Goal: Book appointment/travel/reservation

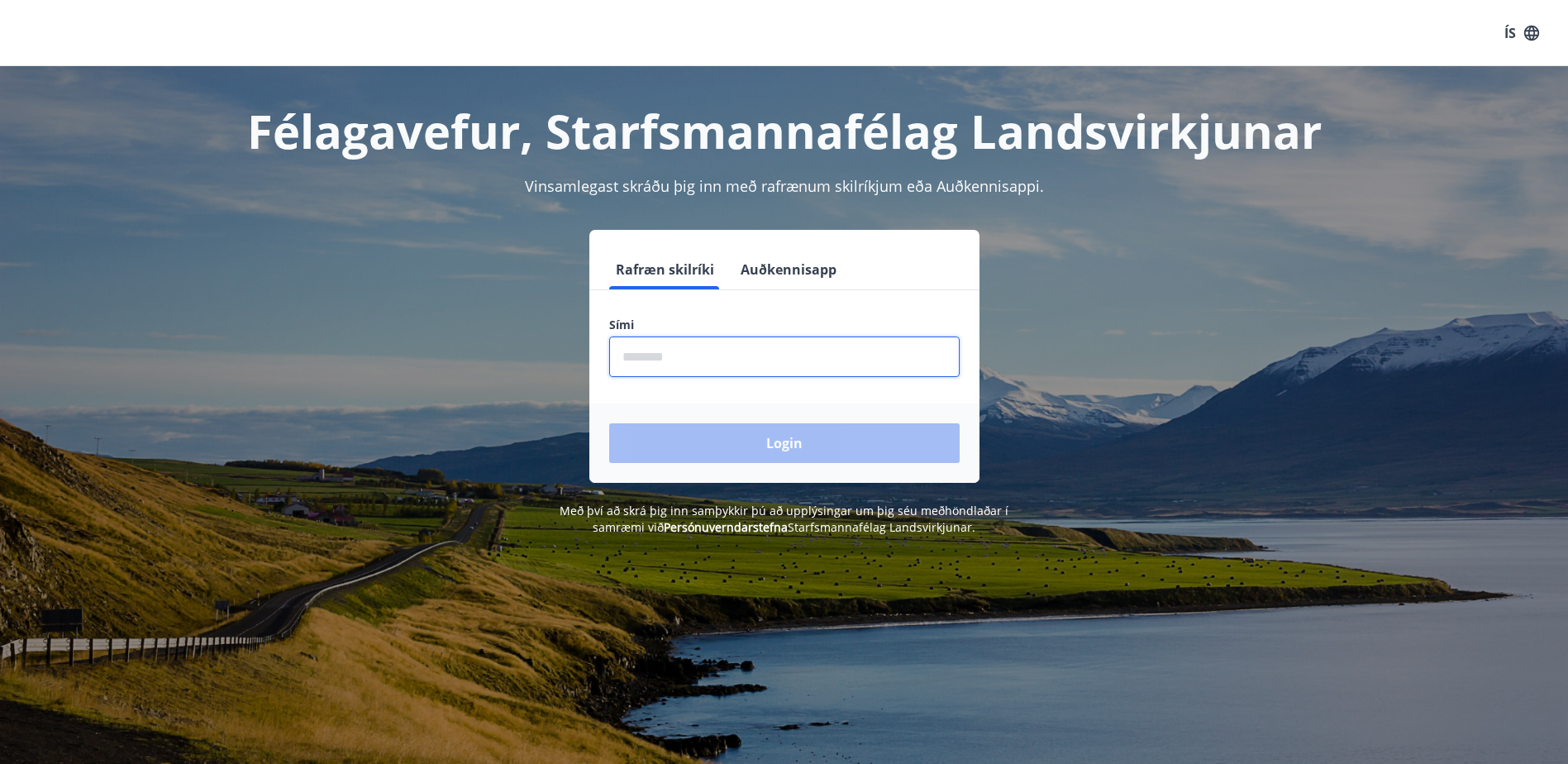
click at [686, 344] on input "phone" at bounding box center [784, 356] width 351 height 40
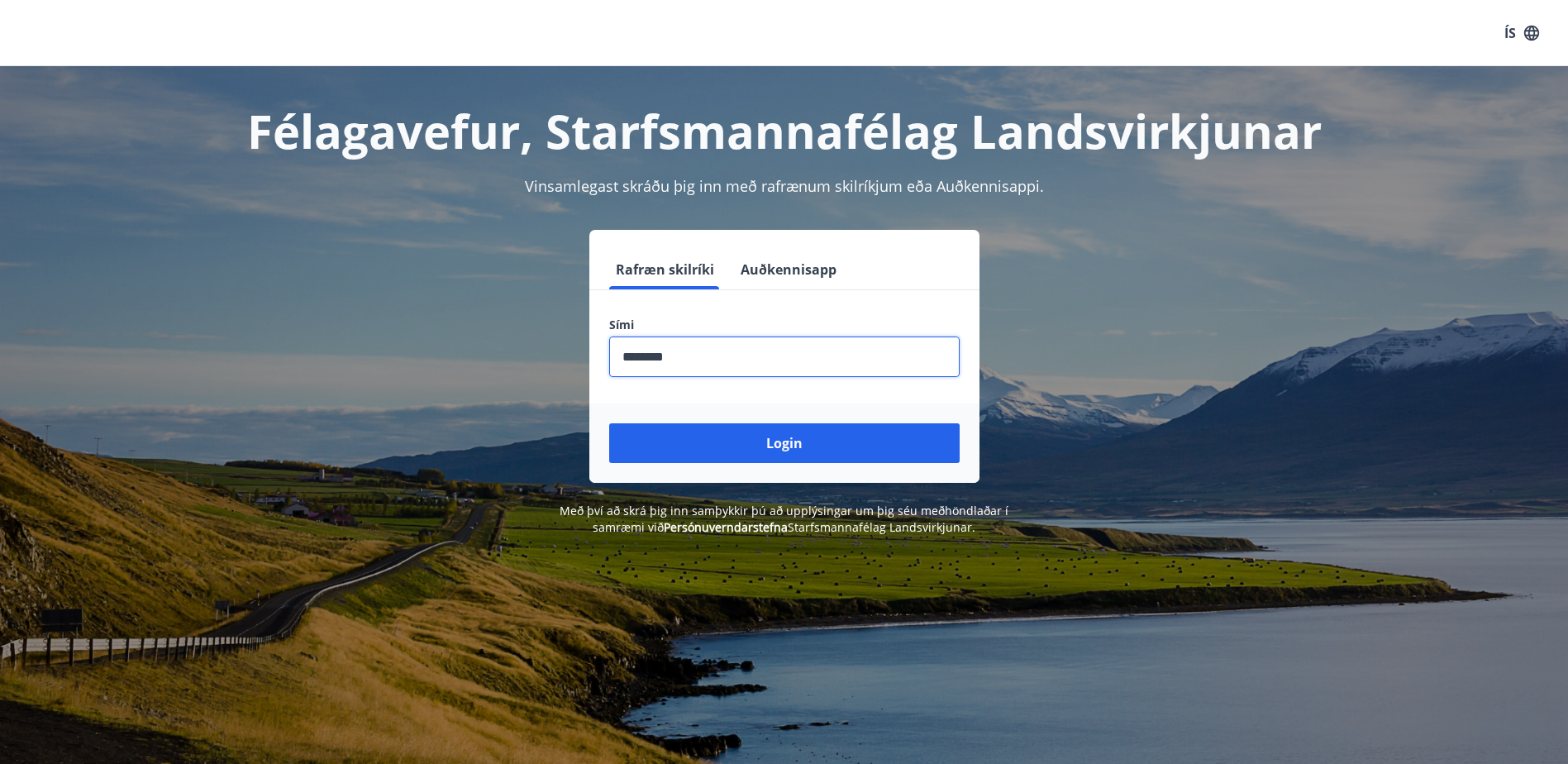
type input "********"
click at [609, 423] on button "Login" at bounding box center [784, 443] width 351 height 39
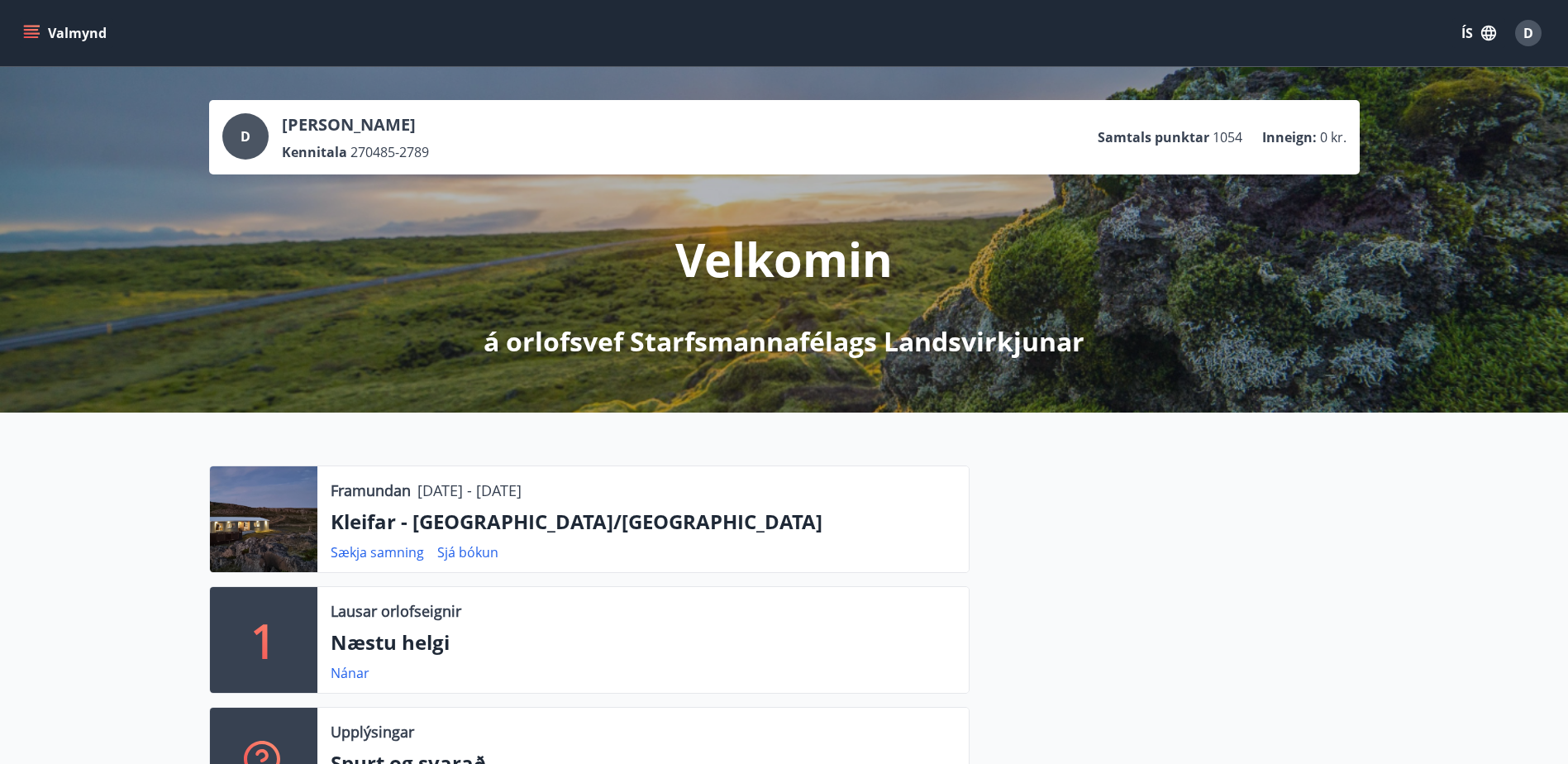
click at [13, 32] on div "Valmynd ÍS D" at bounding box center [784, 32] width 1568 height 66
click at [29, 32] on icon "menu" at bounding box center [31, 32] width 16 height 16
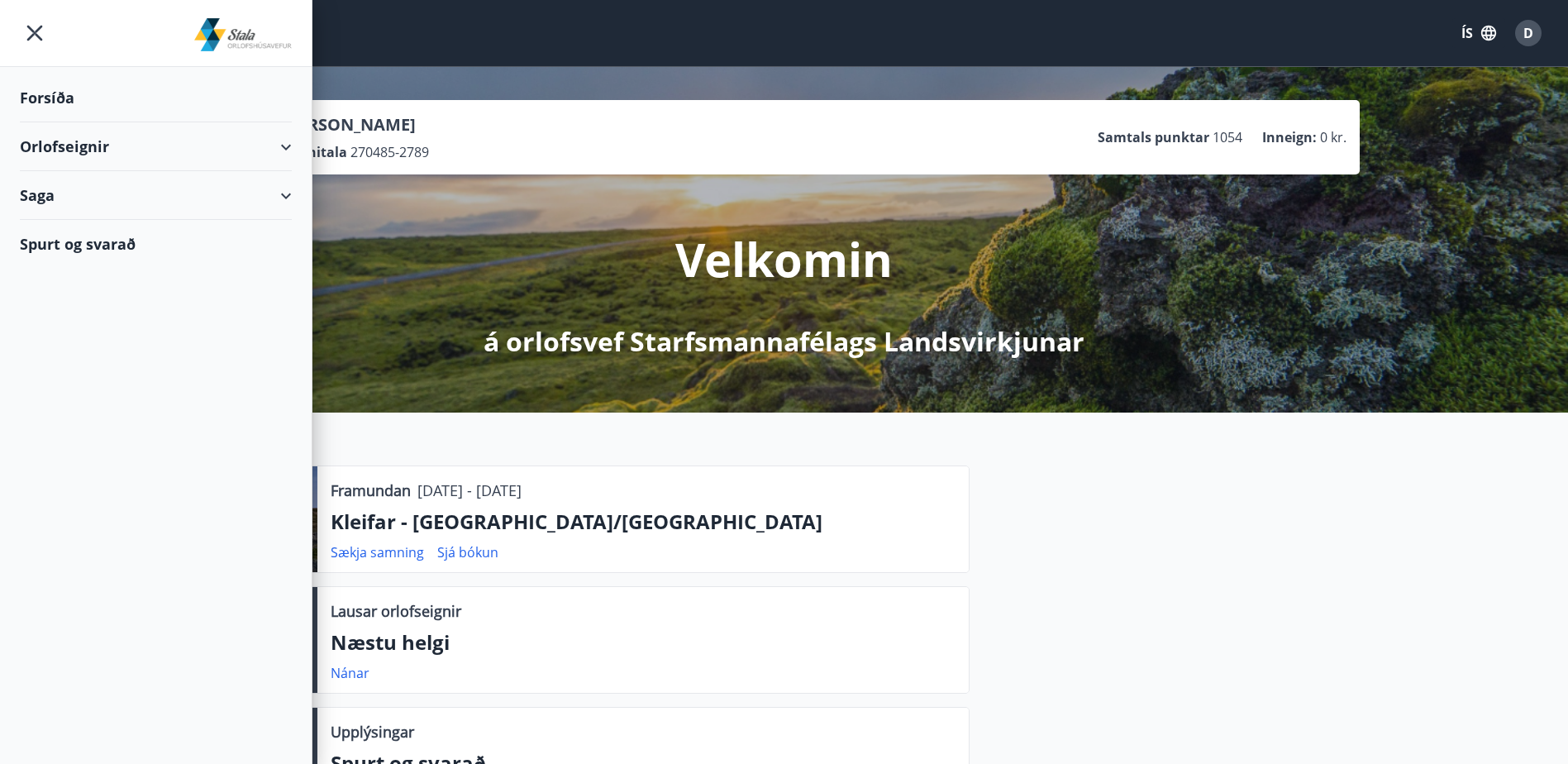
click at [286, 160] on div "Orlofseignir" at bounding box center [155, 146] width 272 height 49
click at [90, 190] on div "Framboð" at bounding box center [156, 188] width 246 height 35
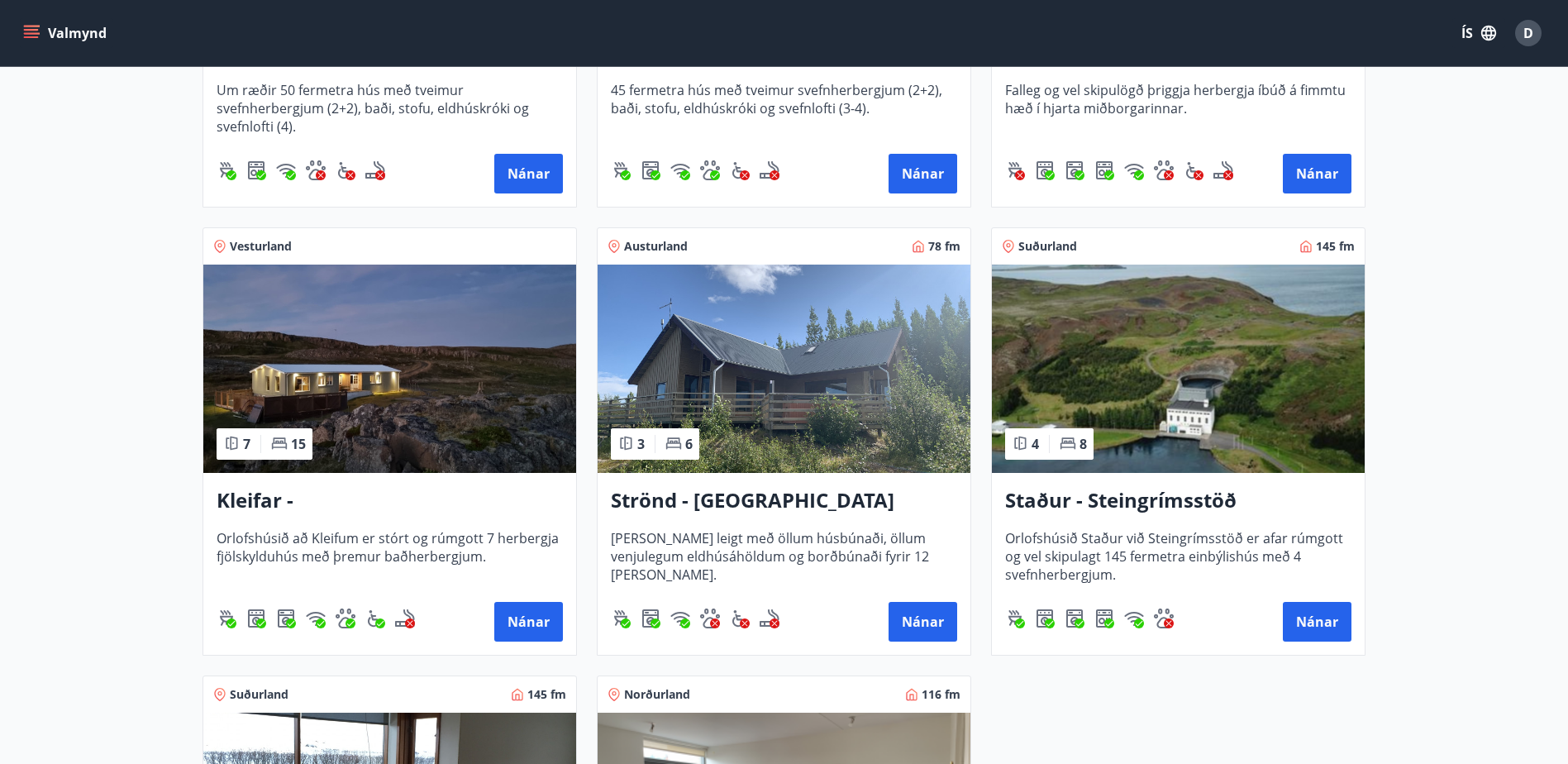
scroll to position [826, 0]
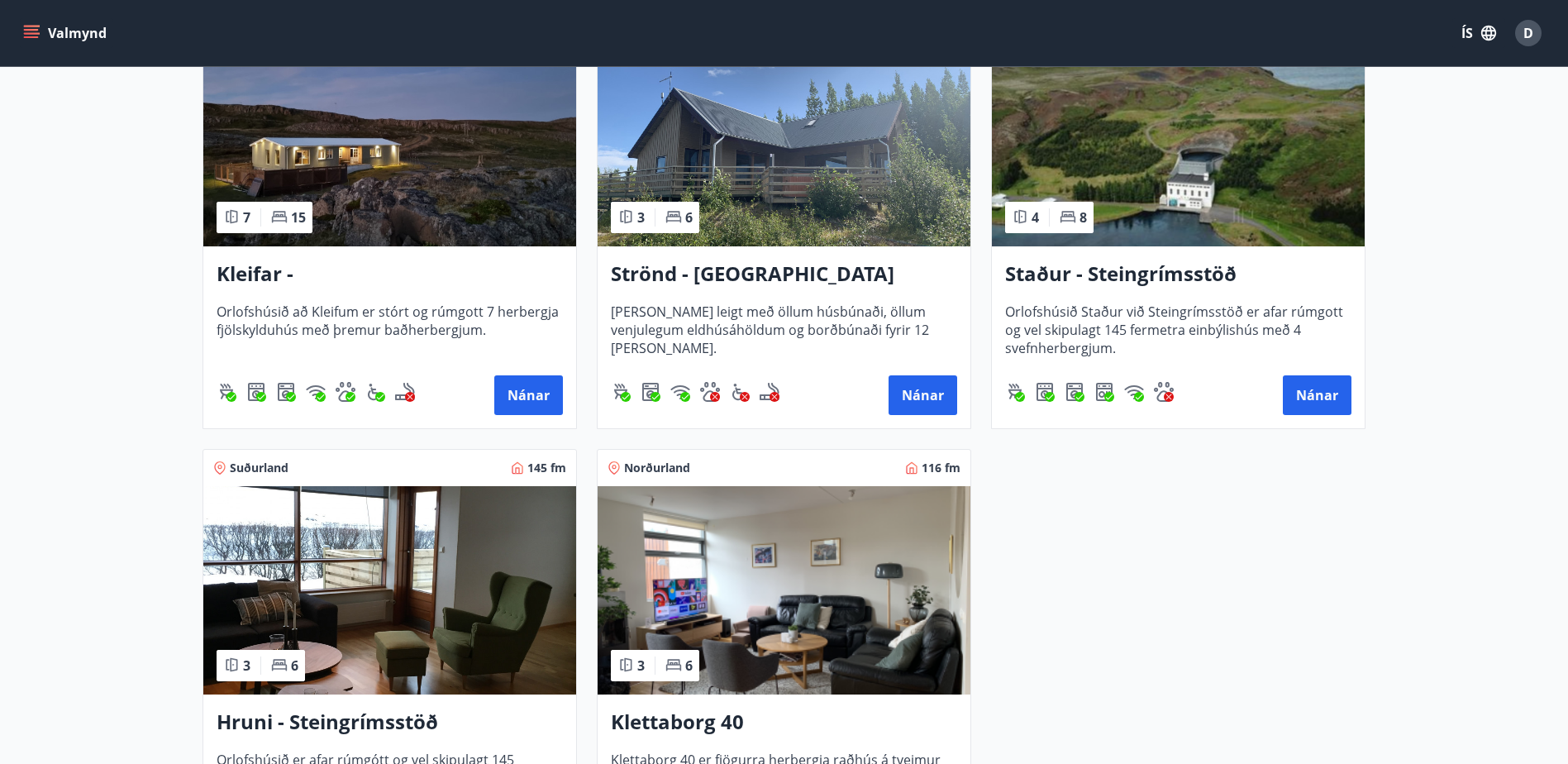
click at [312, 280] on h3 "Kleifar - Drangsnes/Hólmavík" at bounding box center [390, 274] width 347 height 30
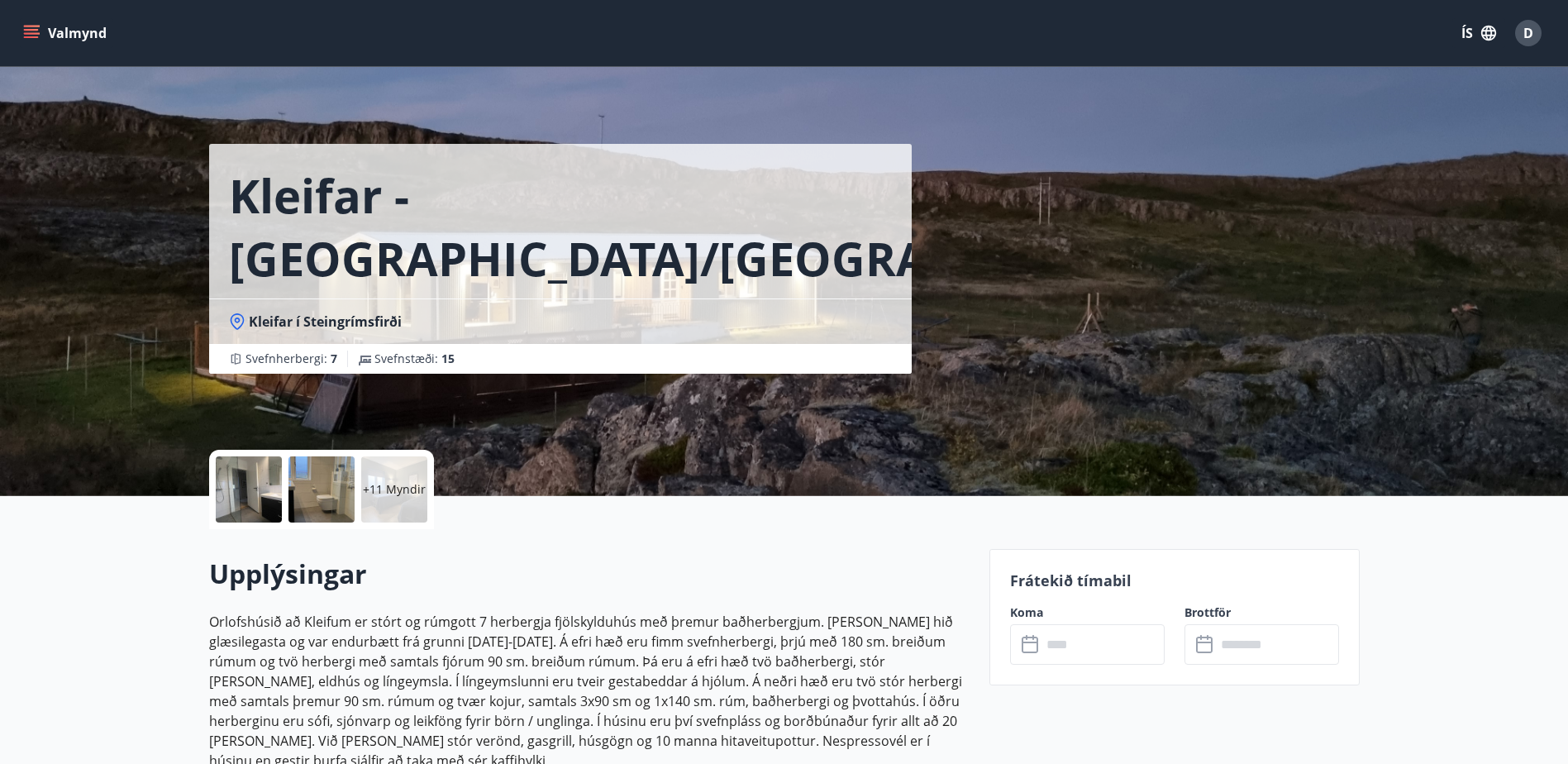
click at [1032, 650] on icon at bounding box center [1031, 644] width 20 height 20
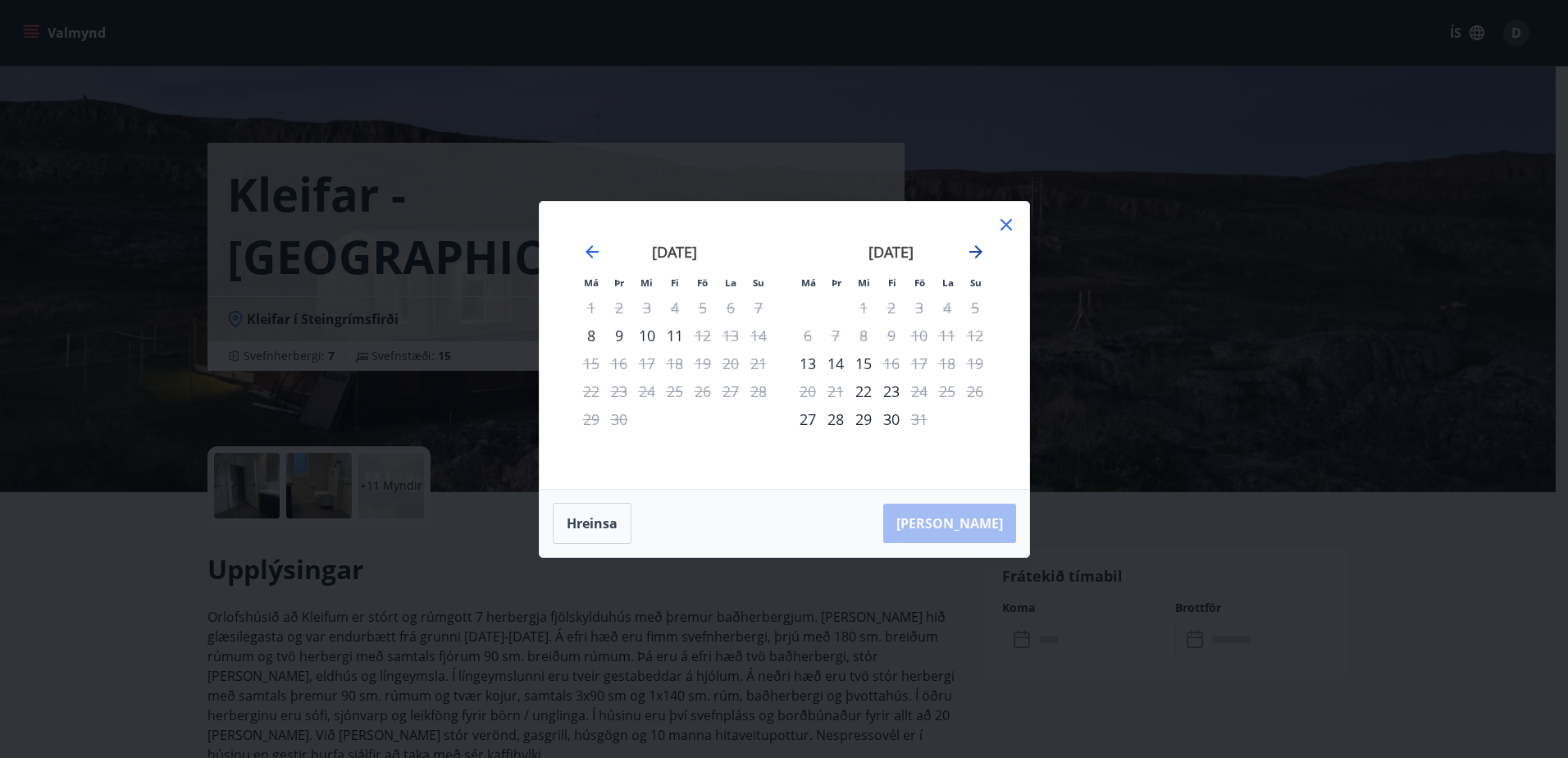
click at [978, 246] on icon "Move forward to switch to the next month." at bounding box center [975, 252] width 19 height 19
click at [588, 246] on icon "Move backward to switch to the previous month." at bounding box center [592, 252] width 19 height 19
click at [1000, 223] on icon at bounding box center [1006, 224] width 19 height 19
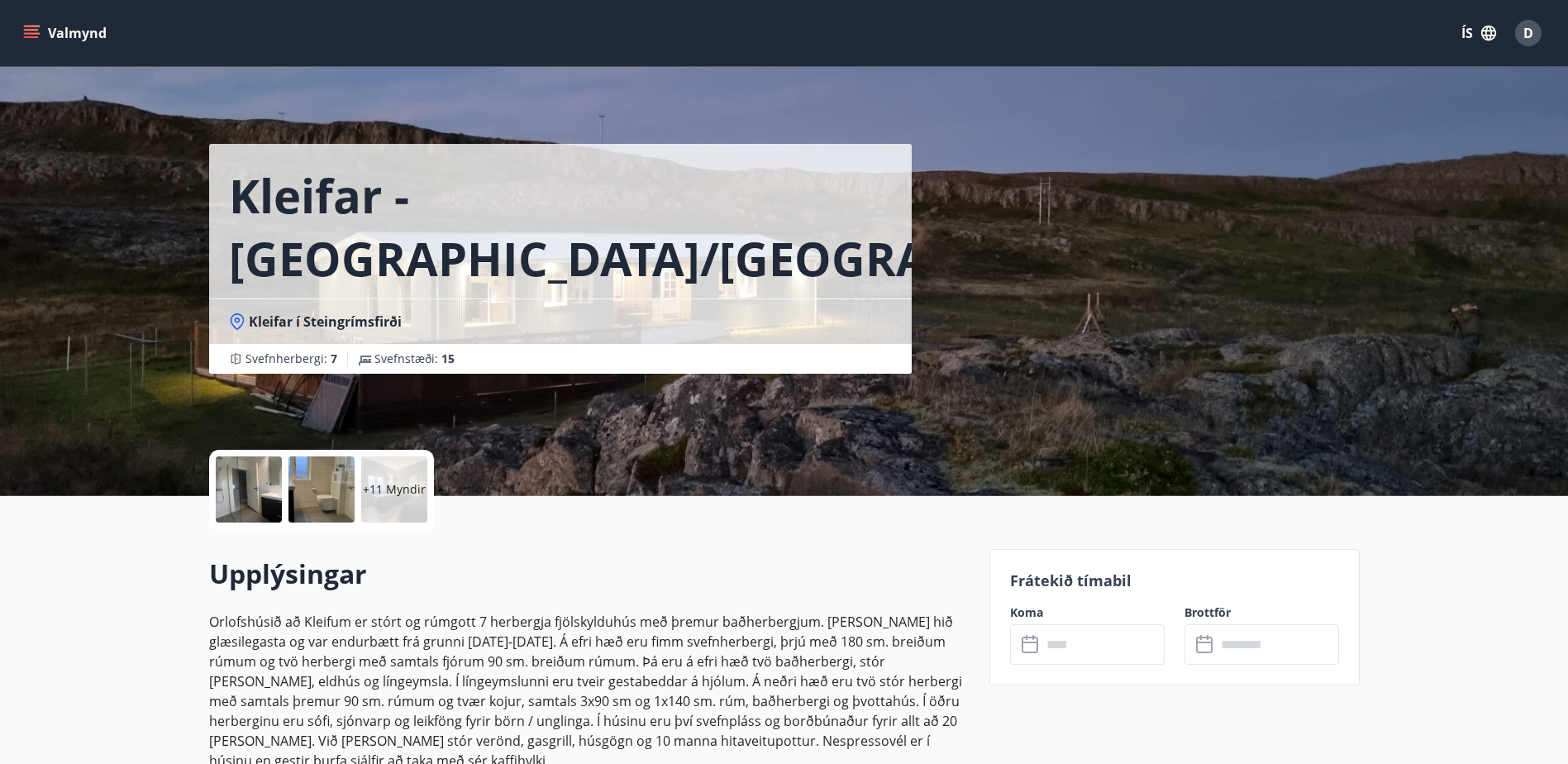
click at [79, 32] on button "Valmynd" at bounding box center [66, 32] width 93 height 30
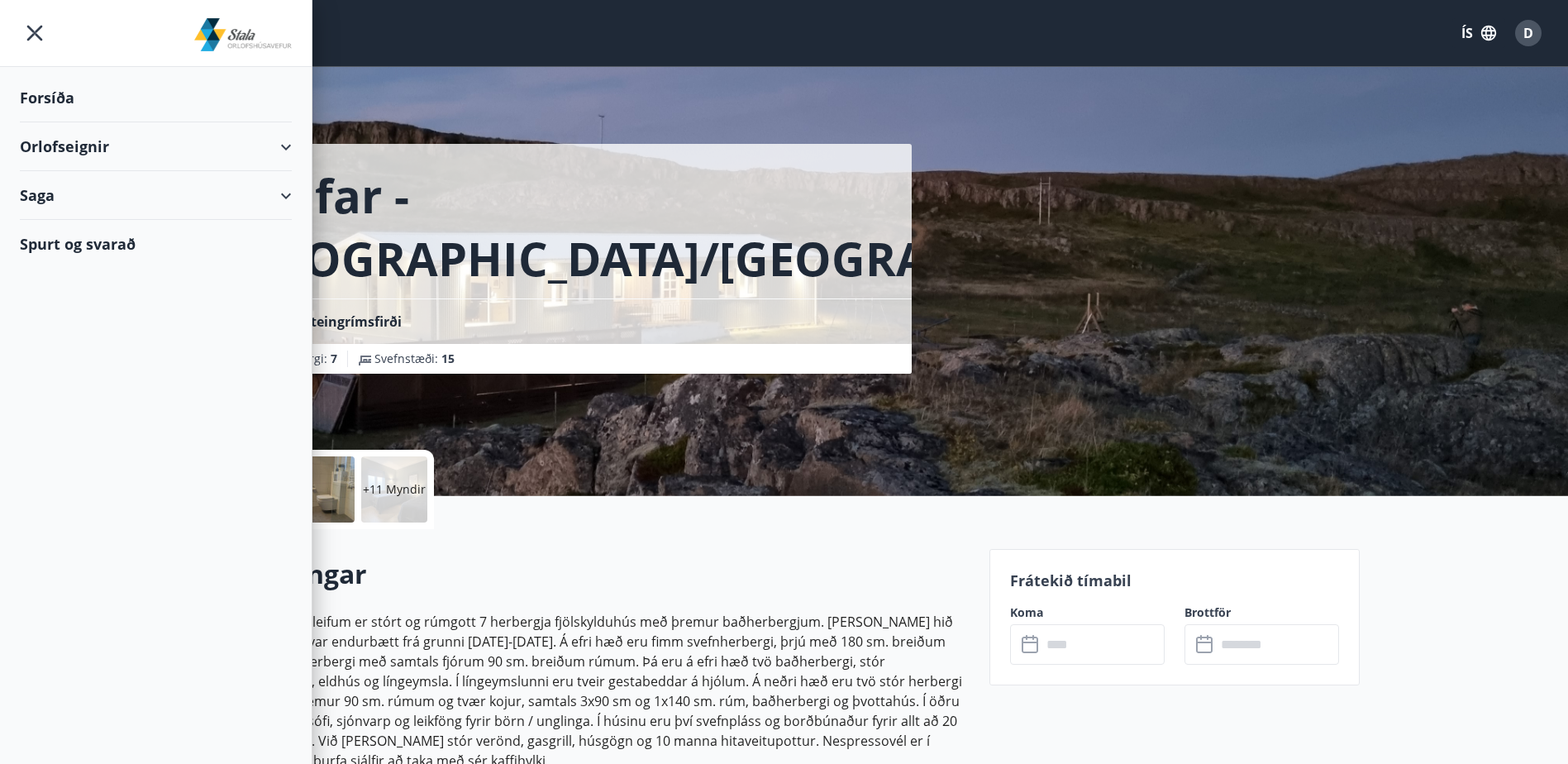
click at [73, 86] on div "Forsíða" at bounding box center [155, 97] width 272 height 49
